Goal: Navigation & Orientation: Understand site structure

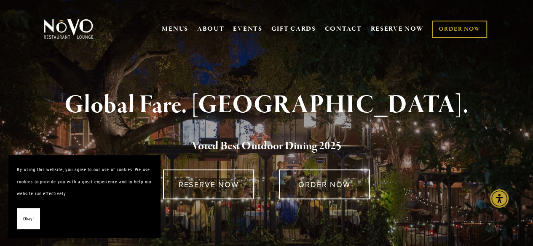
click at [32, 212] on button "Okay!" at bounding box center [28, 218] width 23 height 21
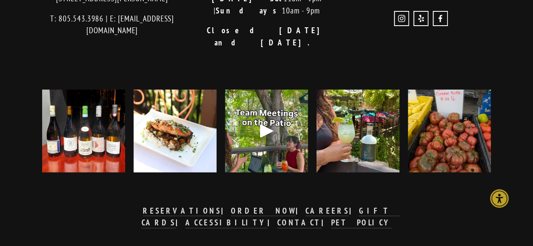
scroll to position [1567, 0]
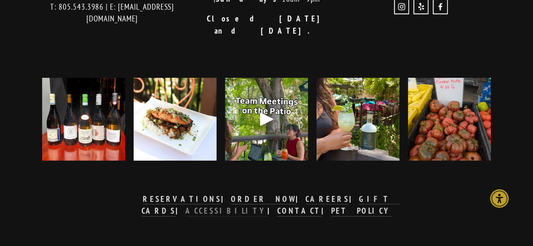
click at [267, 206] on strong "ACCESSIBILITY" at bounding box center [226, 211] width 82 height 10
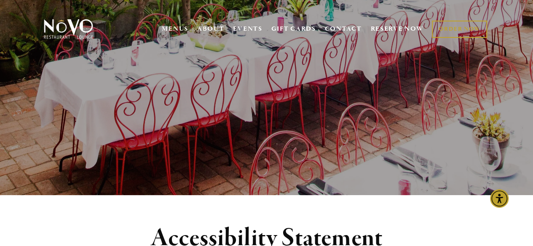
click at [67, 26] on img at bounding box center [68, 29] width 53 height 21
